Goal: Task Accomplishment & Management: Use online tool/utility

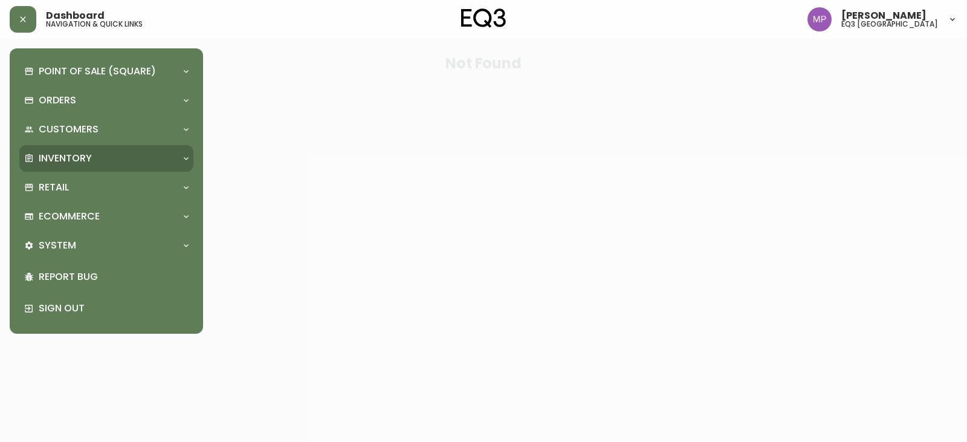
click at [77, 160] on p "Inventory" at bounding box center [65, 158] width 53 height 13
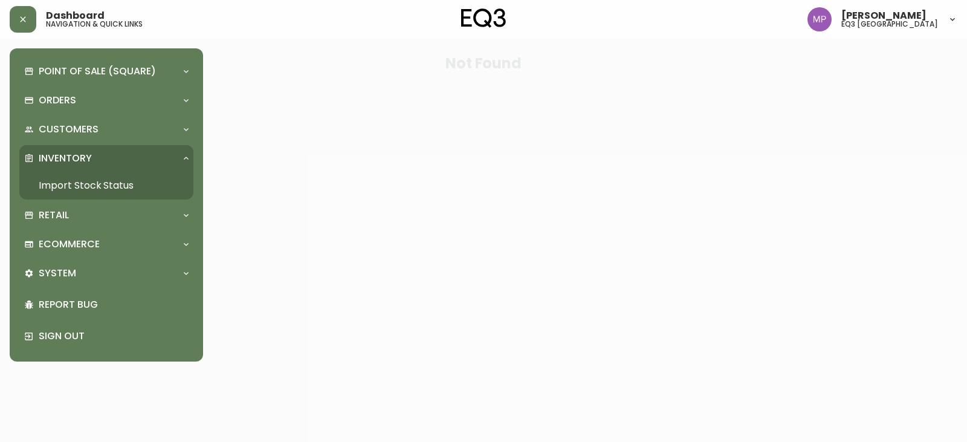
click at [68, 183] on link "Import Stock Status" at bounding box center [106, 186] width 174 height 28
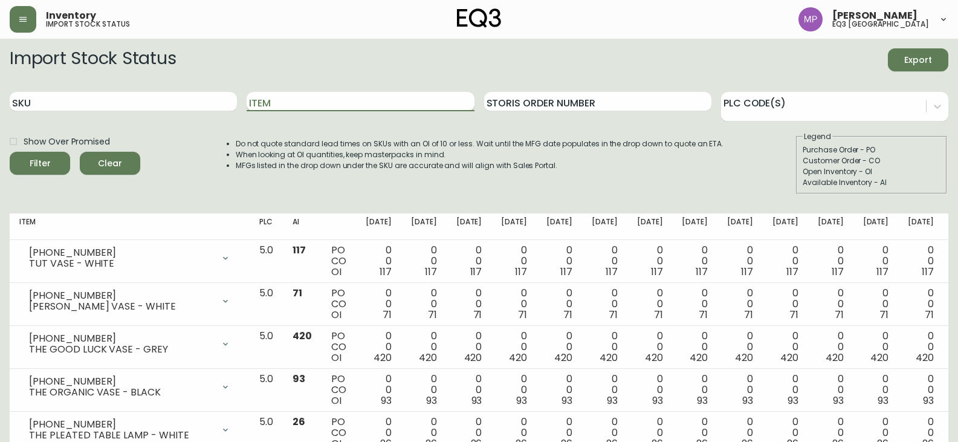
click at [294, 100] on input "Item" at bounding box center [360, 101] width 227 height 19
type input "[PERSON_NAME]"
click at [25, 163] on span "Filter" at bounding box center [39, 163] width 41 height 15
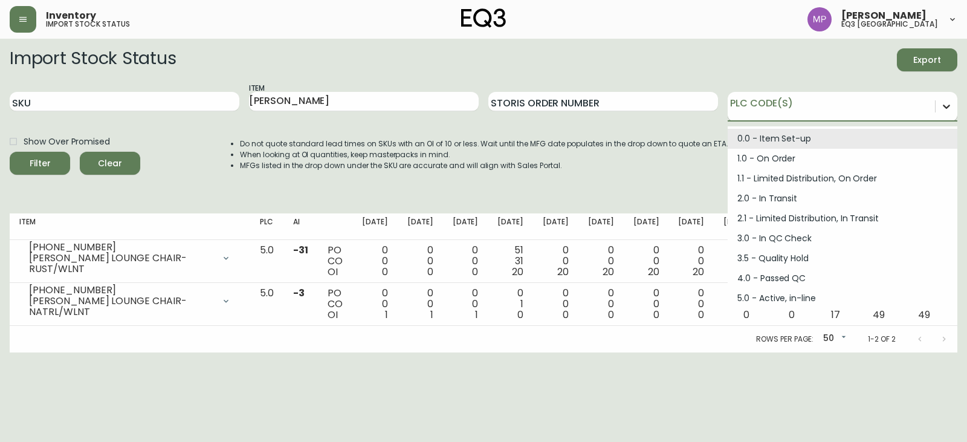
click at [947, 105] on icon at bounding box center [946, 106] width 12 height 12
click at [808, 66] on div "Import Stock Status Export" at bounding box center [483, 59] width 947 height 23
